Goal: Information Seeking & Learning: Learn about a topic

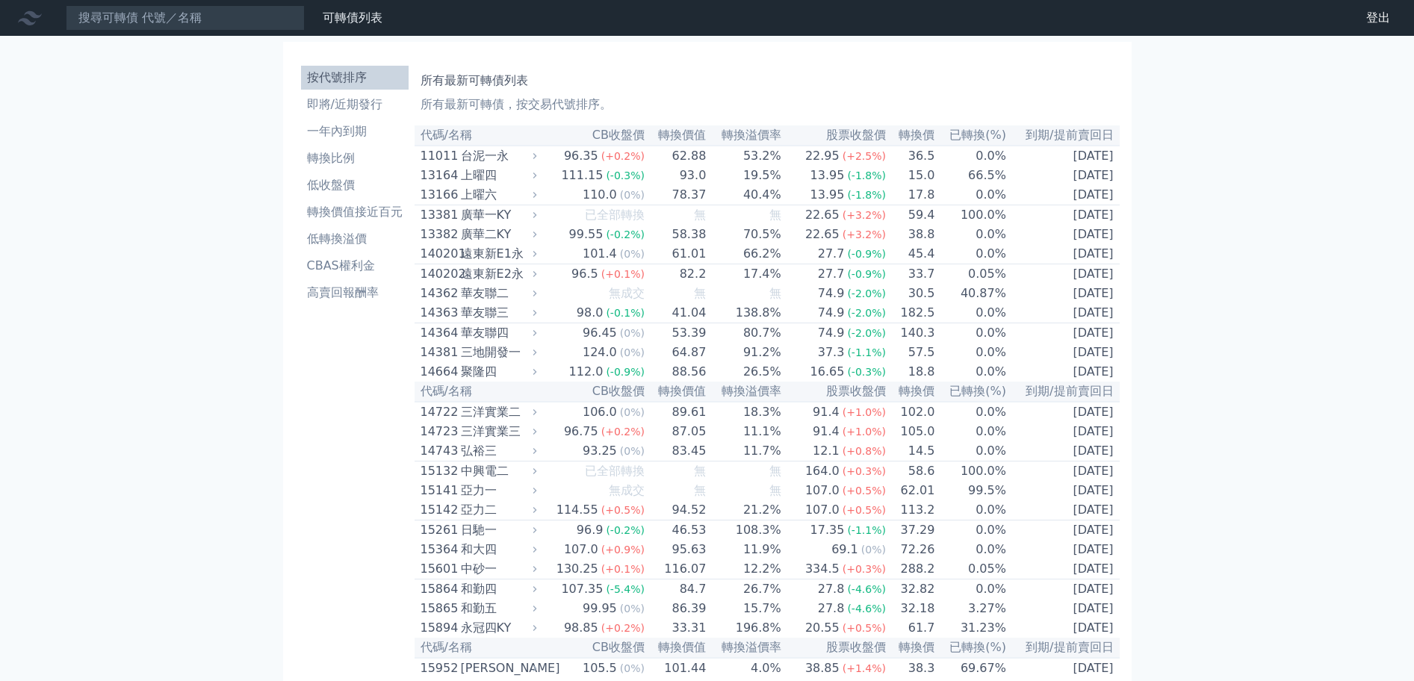
scroll to position [496, 0]
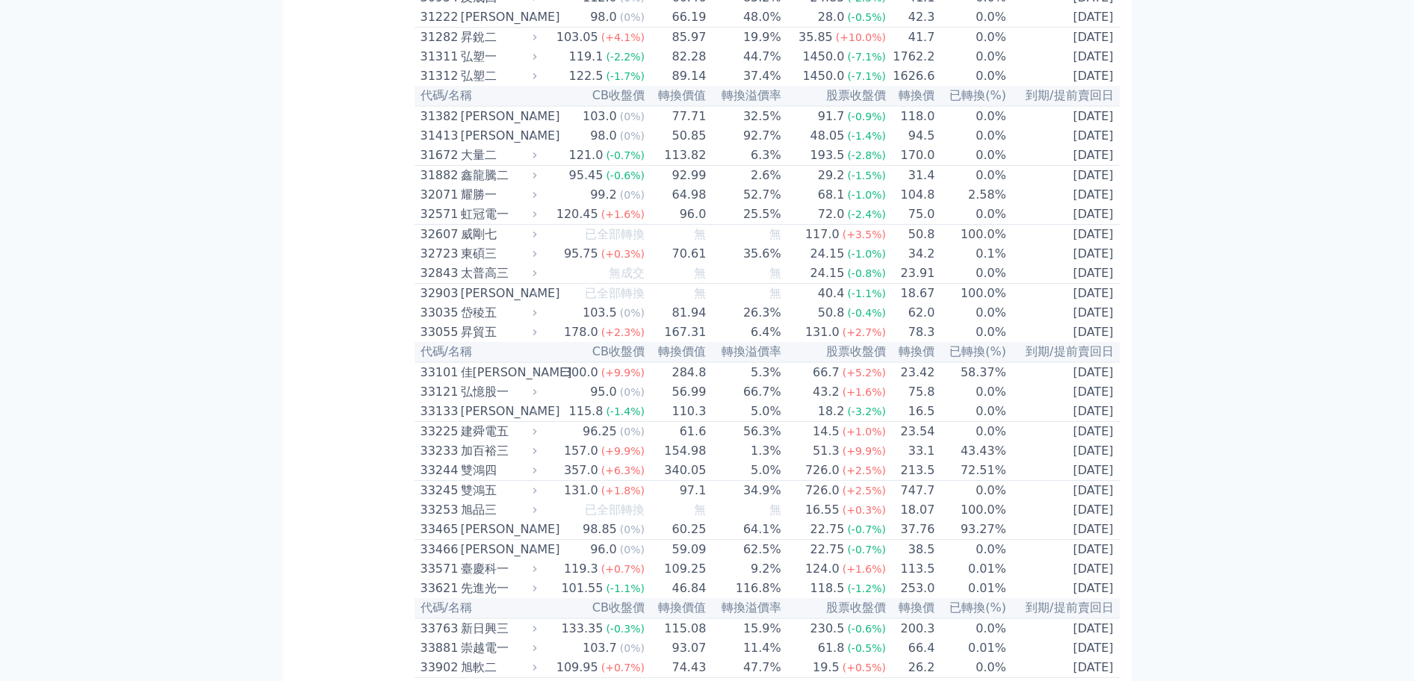
scroll to position [2702, 0]
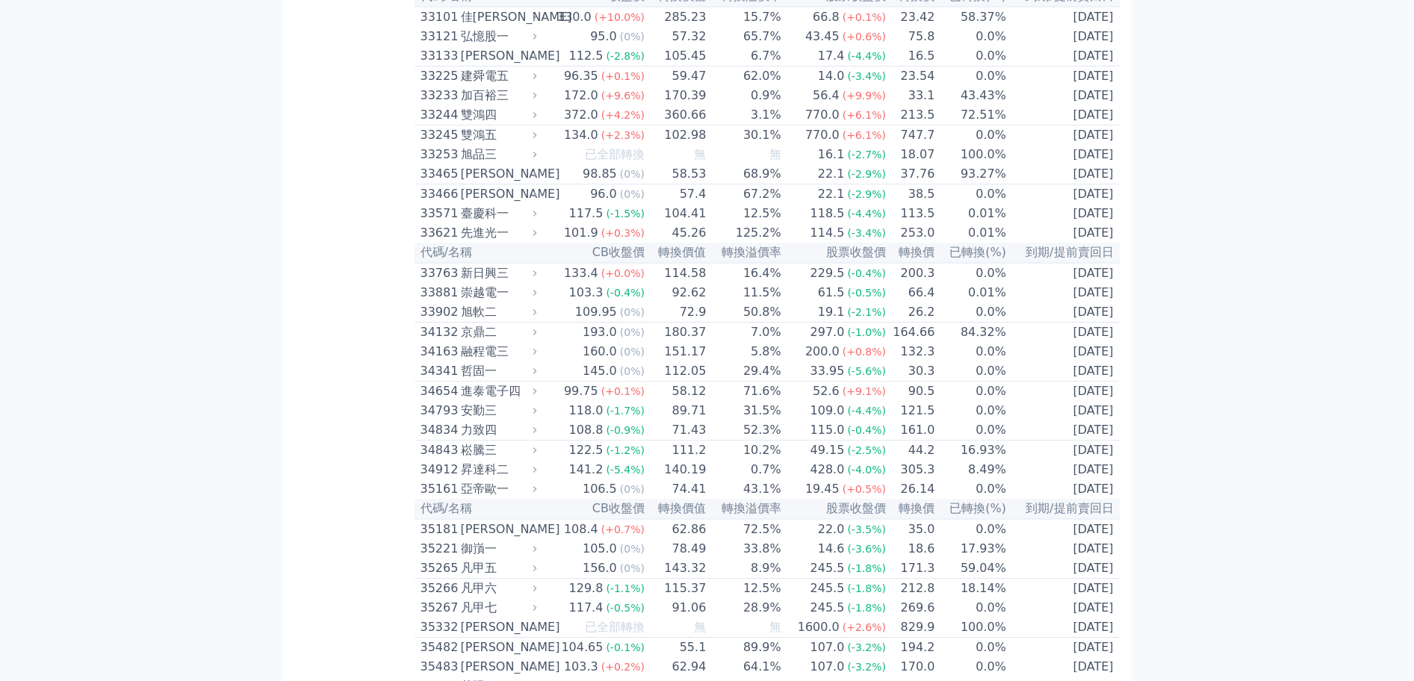
scroll to position [2702, 0]
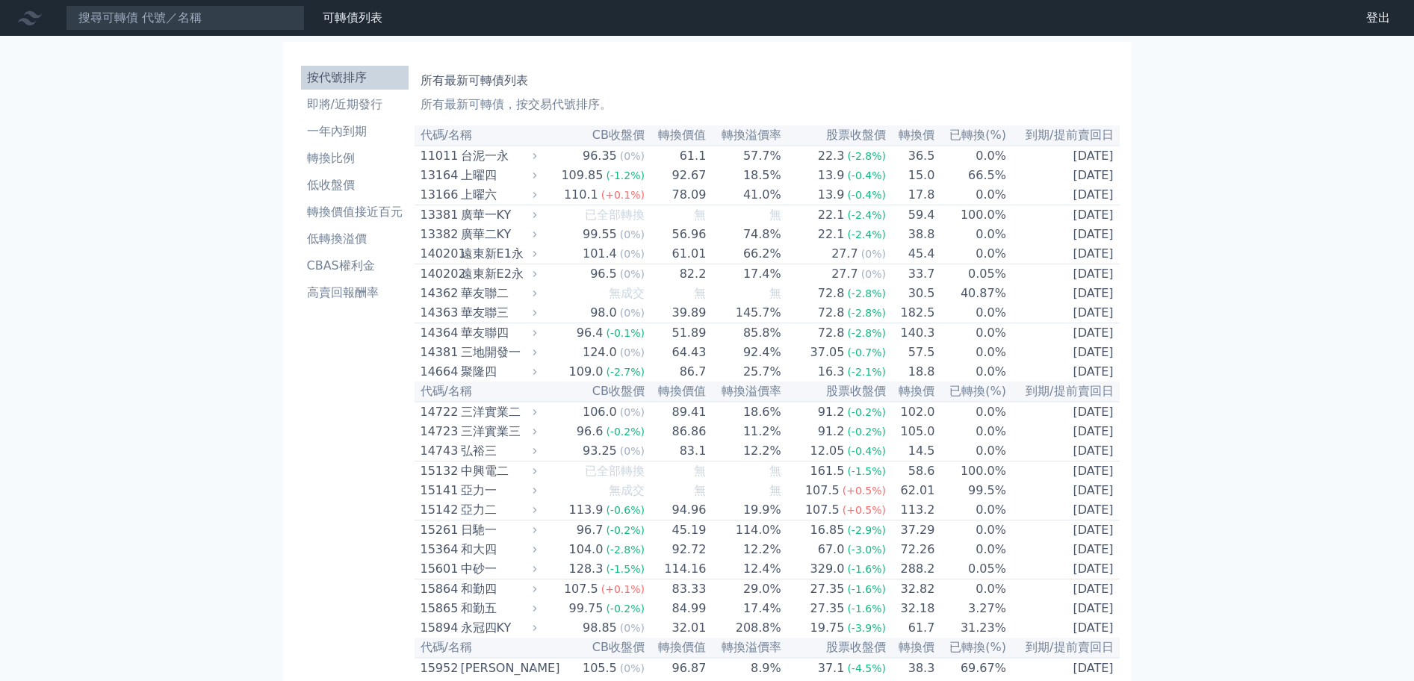
scroll to position [5904, 0]
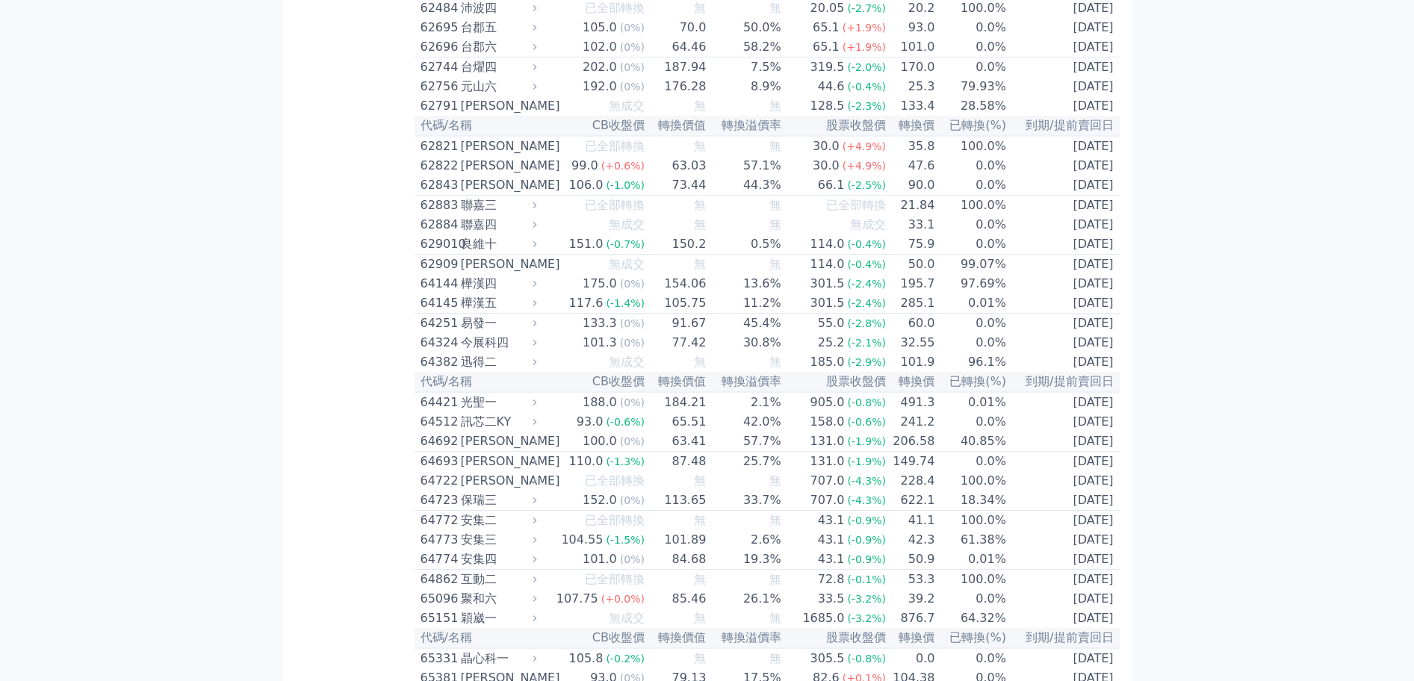
drag, startPoint x: 419, startPoint y: 323, endPoint x: 505, endPoint y: 318, distance: 86.0
copy div "61973 佳必琪三"
